Goal: Information Seeking & Learning: Learn about a topic

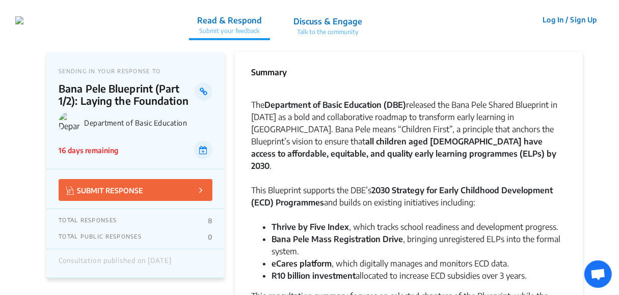
click at [494, 126] on div "The Department of Basic Education (DBE) released the Bana Pele Shared Blueprint…" at bounding box center [408, 142] width 315 height 86
click at [446, 137] on strong "all children aged [DEMOGRAPHIC_DATA] have access to affordable, equitable, and …" at bounding box center [403, 153] width 305 height 35
drag, startPoint x: 618, startPoint y: 16, endPoint x: 608, endPoint y: 57, distance: 42.5
click at [431, 94] on div at bounding box center [408, 93] width 315 height 12
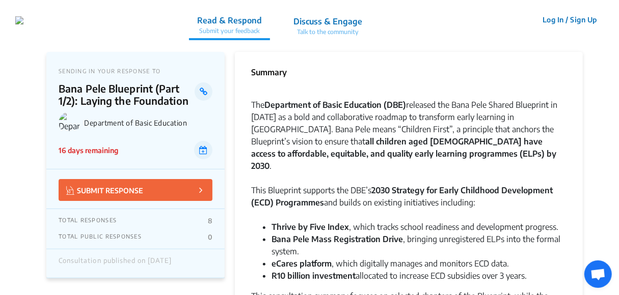
click at [306, 184] on div "This Blueprint supports the DBE’s 2030 Strategy for Early Childhood Development…" at bounding box center [408, 202] width 315 height 37
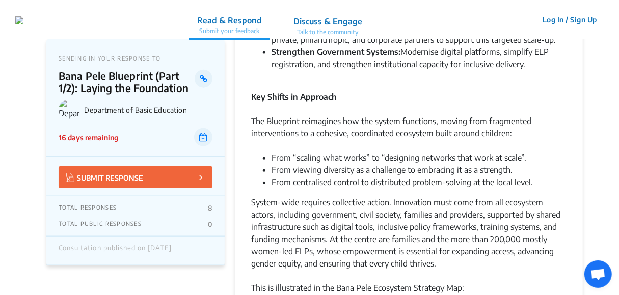
scroll to position [449, 0]
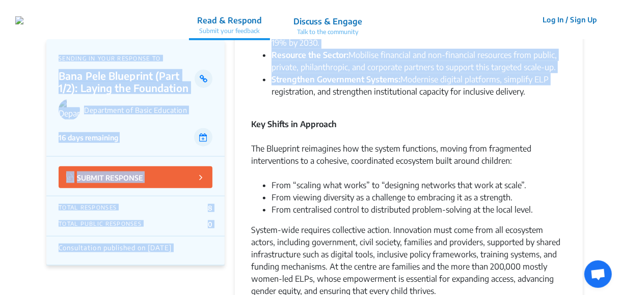
drag, startPoint x: 618, startPoint y: 68, endPoint x: 614, endPoint y: 38, distance: 29.9
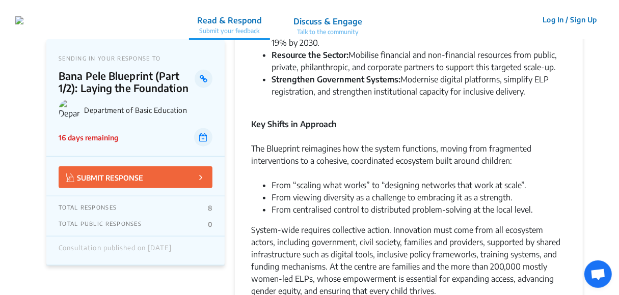
click at [364, 204] on li "From centralised control to distributed problem-solving at the local level." at bounding box center [418, 210] width 295 height 12
click at [409, 144] on div "The Blueprint reimagines how the system functions, moving from fragmented inter…" at bounding box center [408, 154] width 315 height 49
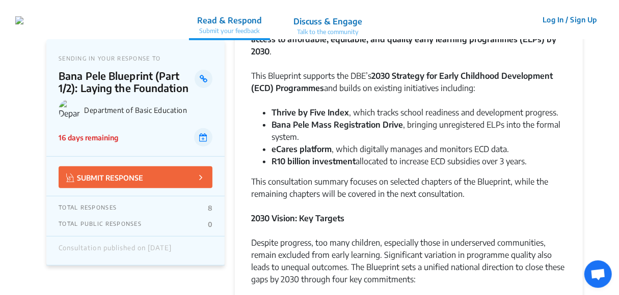
scroll to position [118, 0]
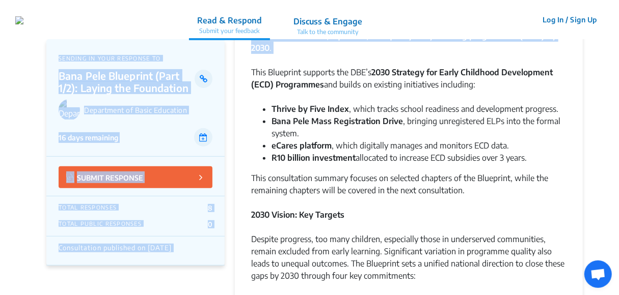
drag, startPoint x: 618, startPoint y: 30, endPoint x: 615, endPoint y: 50, distance: 20.1
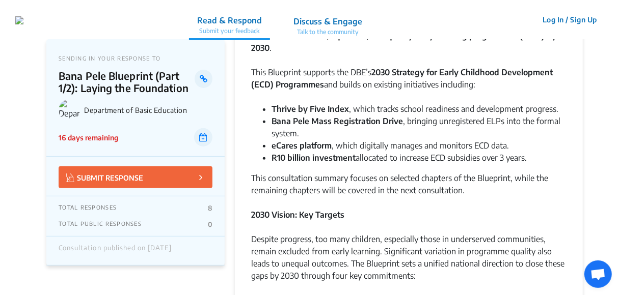
click at [436, 103] on li "Thrive by Five Index , which tracks school readiness and development progress." at bounding box center [418, 109] width 295 height 12
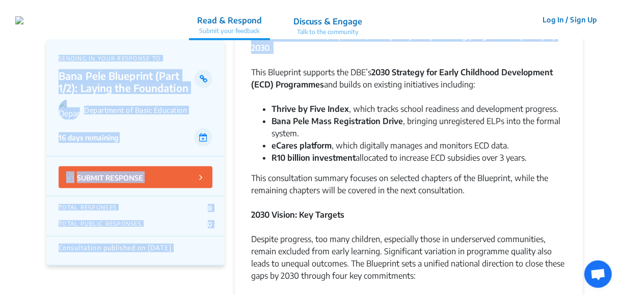
drag, startPoint x: 618, startPoint y: 24, endPoint x: 613, endPoint y: 37, distance: 13.9
click at [613, 37] on nav "Read & Respond Submit your feedback Discuss & Engage Talk to the community Read…" at bounding box center [309, 19] width 619 height 39
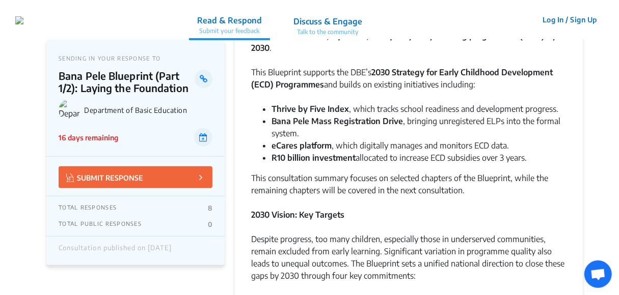
click at [427, 103] on li "Thrive by Five Index , which tracks school readiness and development progress." at bounding box center [418, 109] width 295 height 12
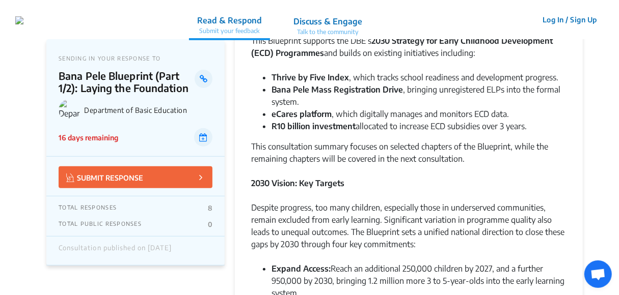
scroll to position [112, 0]
